Goal: Find specific page/section: Find specific page/section

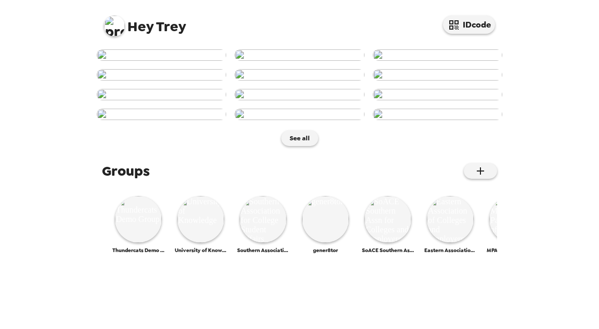
click at [113, 26] on img at bounding box center [114, 26] width 21 height 21
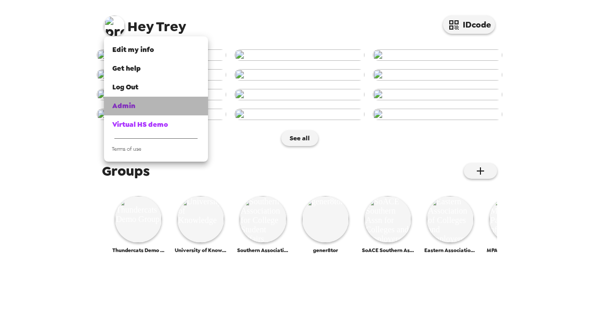
click at [157, 108] on div "Admin" at bounding box center [155, 106] width 87 height 10
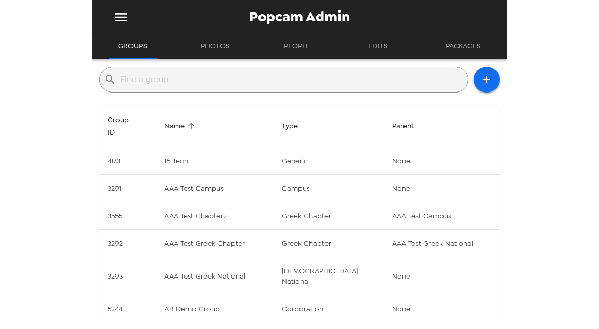
click at [192, 85] on input "text" at bounding box center [292, 79] width 343 height 17
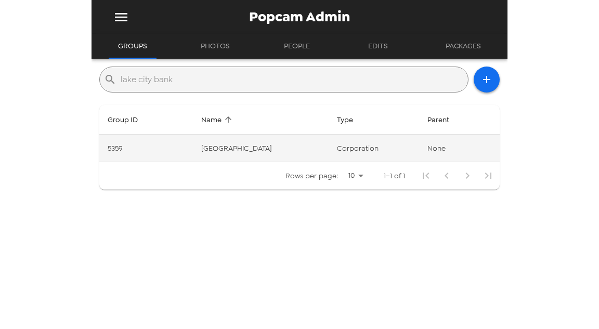
type input "lake city bank"
click at [290, 143] on td "Lake City Bank" at bounding box center [261, 149] width 136 height 28
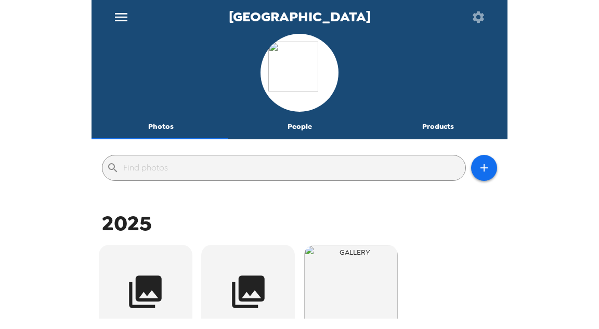
scroll to position [125, 0]
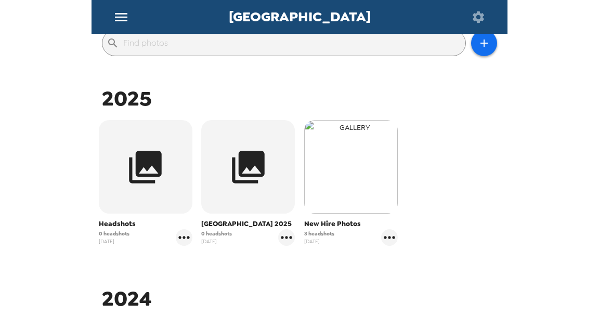
click at [359, 169] on img "button" at bounding box center [351, 167] width 94 height 94
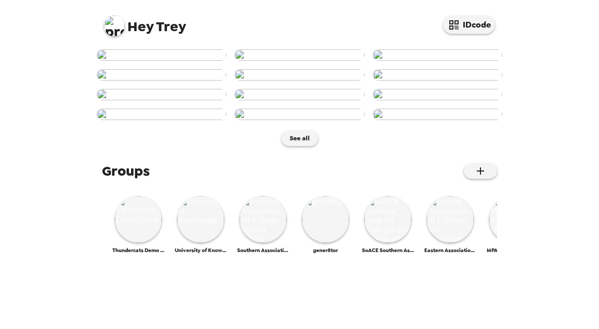
click at [108, 20] on img at bounding box center [114, 26] width 21 height 21
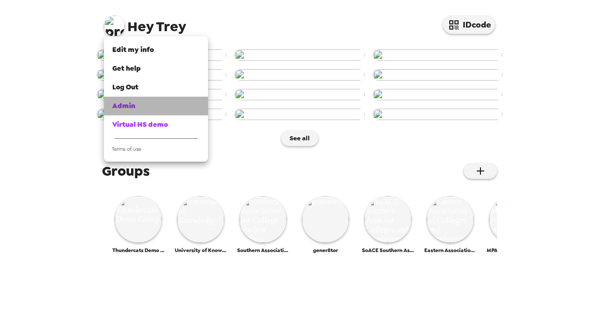
click at [152, 106] on div "Admin" at bounding box center [155, 106] width 87 height 10
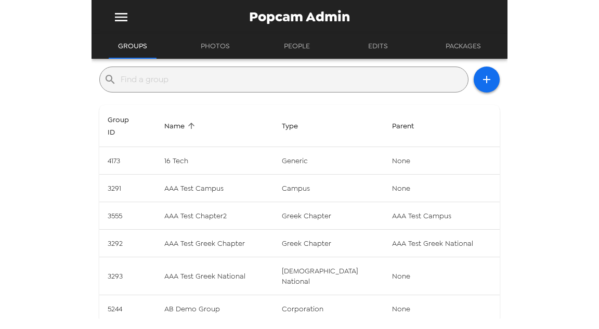
click at [231, 81] on input "text" at bounding box center [292, 79] width 343 height 17
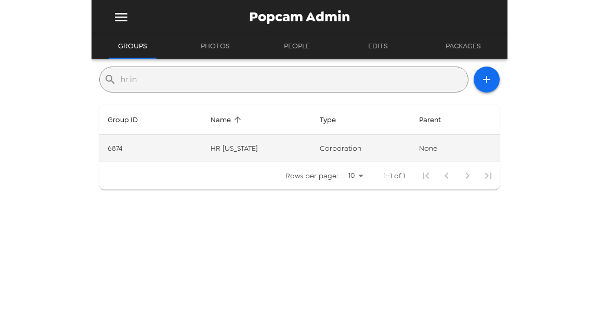
type input "hr in"
click at [242, 148] on td "HR Indiana" at bounding box center [256, 149] width 109 height 28
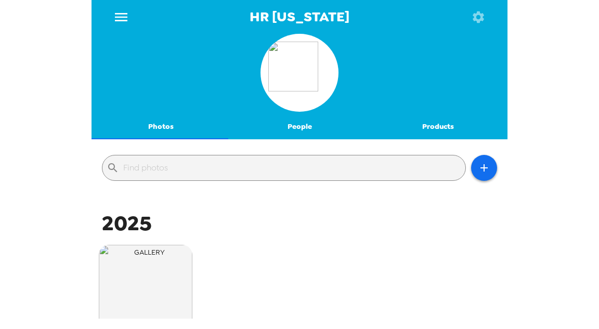
scroll to position [42, 0]
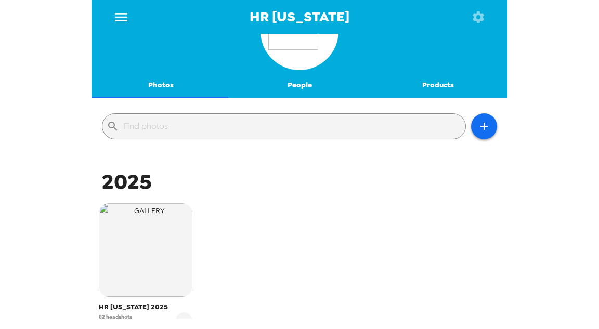
click at [300, 81] on button "People" at bounding box center [299, 85] width 139 height 25
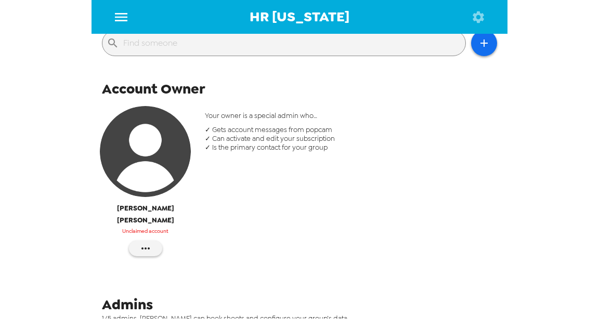
scroll to position [0, 0]
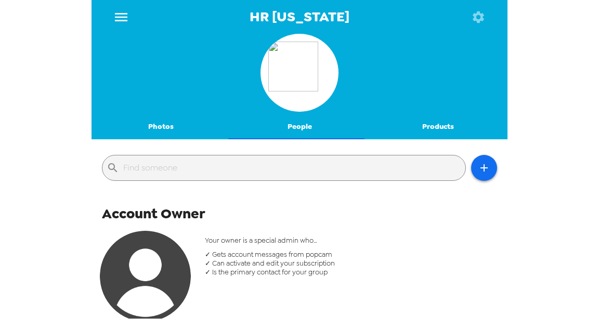
click at [150, 116] on button "Photos" at bounding box center [161, 126] width 139 height 25
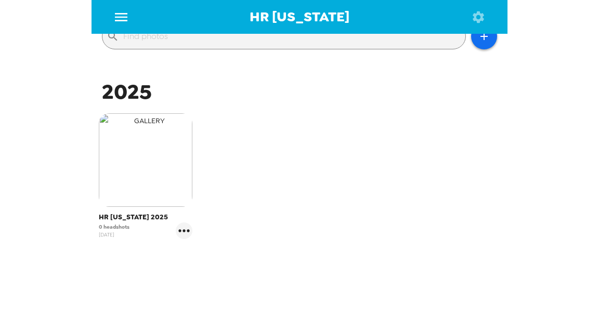
scroll to position [156, 0]
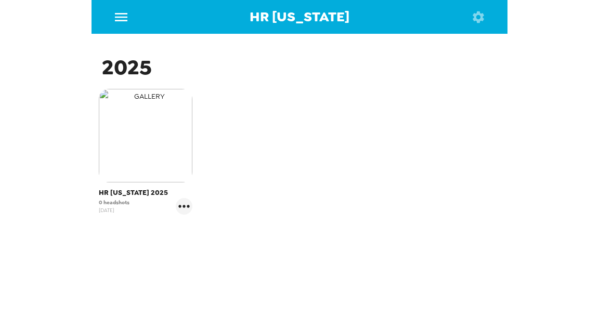
click at [161, 149] on img "button" at bounding box center [146, 136] width 94 height 94
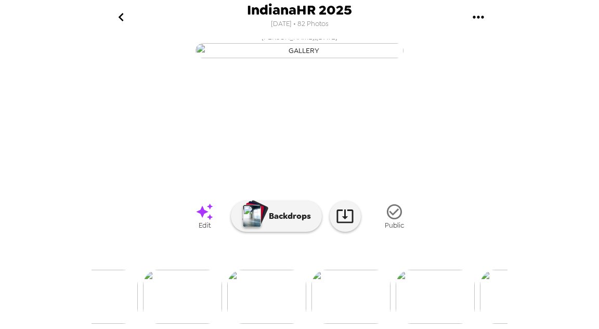
scroll to position [0, 4169]
click at [195, 293] on img at bounding box center [174, 297] width 79 height 54
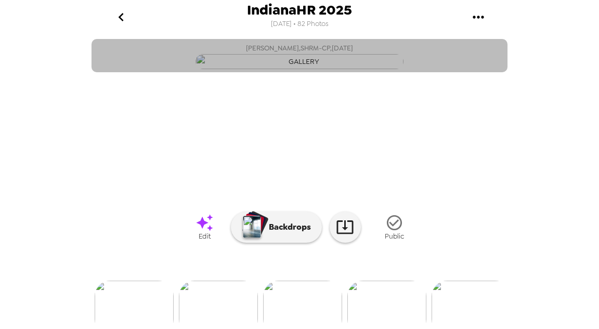
click at [326, 69] on img "button" at bounding box center [300, 61] width 208 height 15
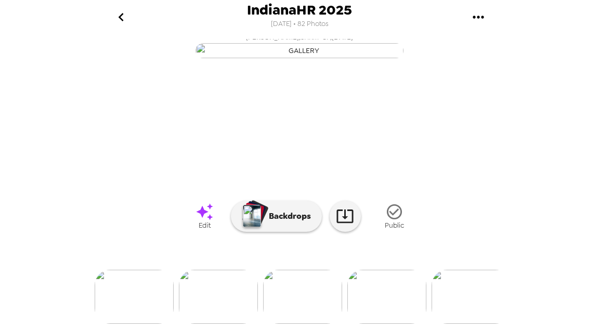
scroll to position [127, 0]
click at [347, 212] on icon at bounding box center [345, 216] width 18 height 18
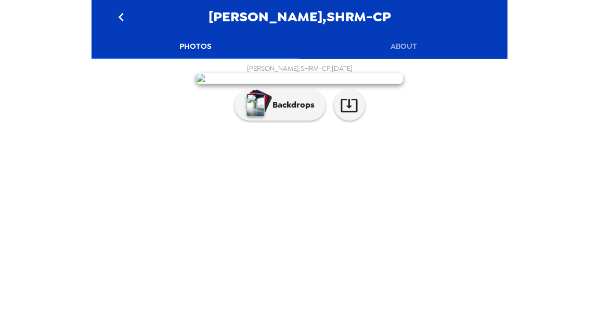
click at [410, 38] on button "About" at bounding box center [404, 46] width 208 height 25
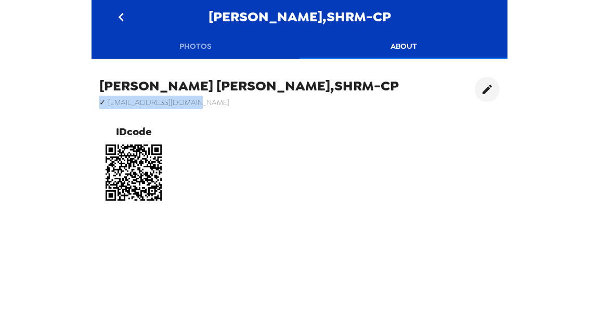
drag, startPoint x: 203, startPoint y: 105, endPoint x: 86, endPoint y: 98, distance: 116.7
click at [95, 97] on div "[PERSON_NAME],SHRM-CP ✓ [EMAIL_ADDRESS][DOMAIN_NAME] IDcode" at bounding box center [300, 142] width 416 height 146
click at [185, 106] on h6 "✓ [EMAIL_ADDRESS][DOMAIN_NAME]" at bounding box center [249, 103] width 300 height 14
click at [187, 55] on button "Photos" at bounding box center [196, 46] width 208 height 25
